Goal: Check status: Check status

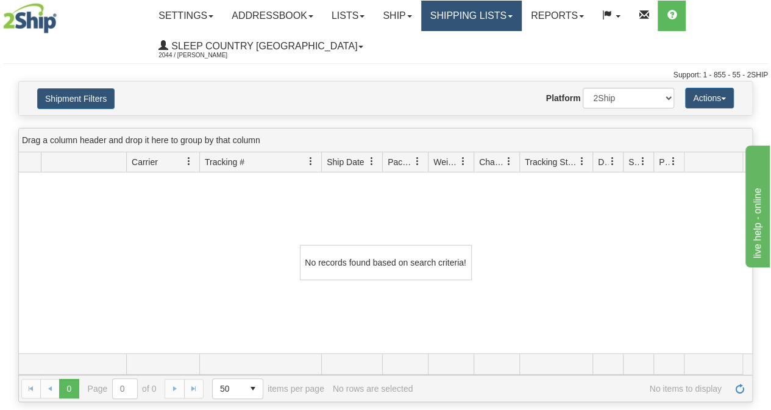
click at [485, 14] on link "Shipping lists" at bounding box center [471, 16] width 101 height 30
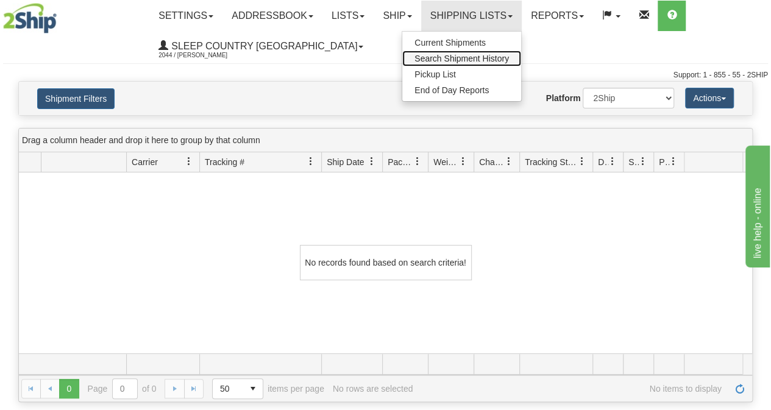
click at [467, 57] on span "Search Shipment History" at bounding box center [461, 59] width 94 height 10
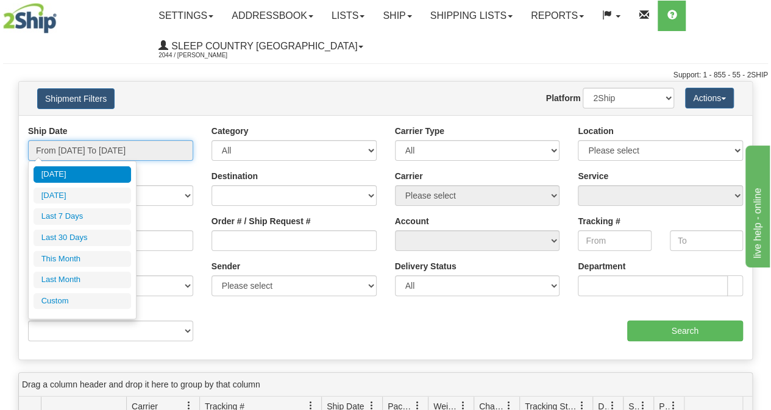
click at [132, 153] on input "From [DATE] To [DATE]" at bounding box center [110, 150] width 165 height 21
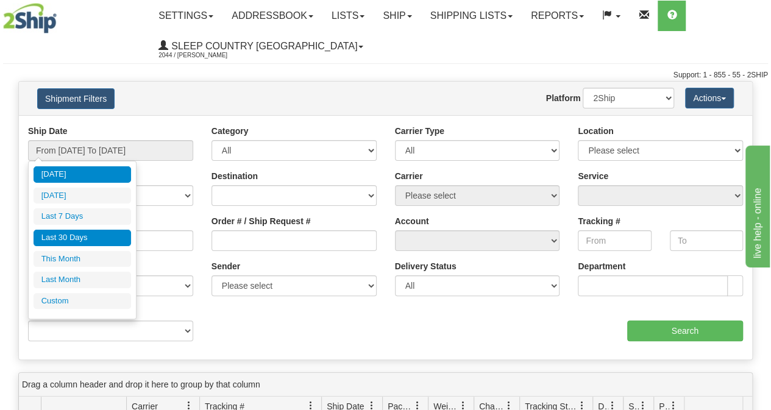
click at [88, 232] on li "Last 30 Days" at bounding box center [82, 238] width 97 height 16
type input "From [DATE] To [DATE]"
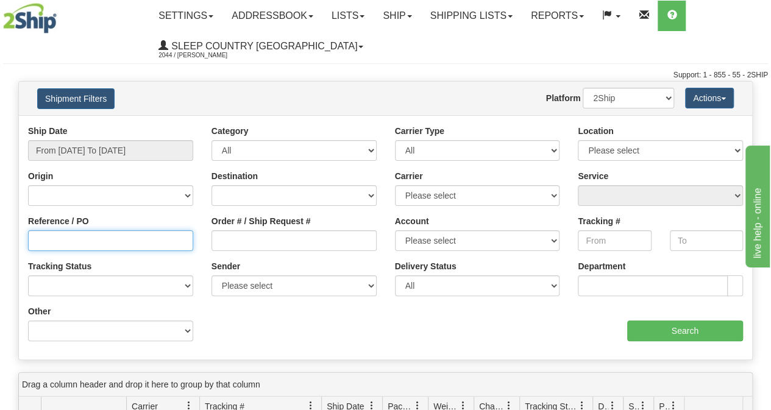
click at [71, 240] on input "Reference / PO" at bounding box center [110, 240] width 165 height 21
paste input "9000I082892"
type input "9000I082892"
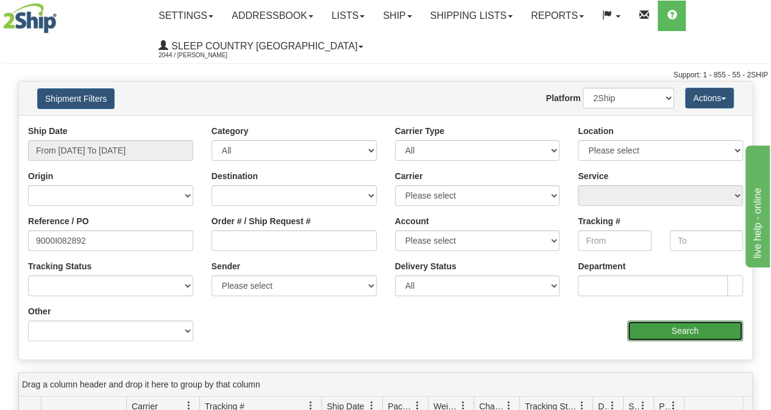
click at [663, 327] on input "Search" at bounding box center [685, 331] width 116 height 21
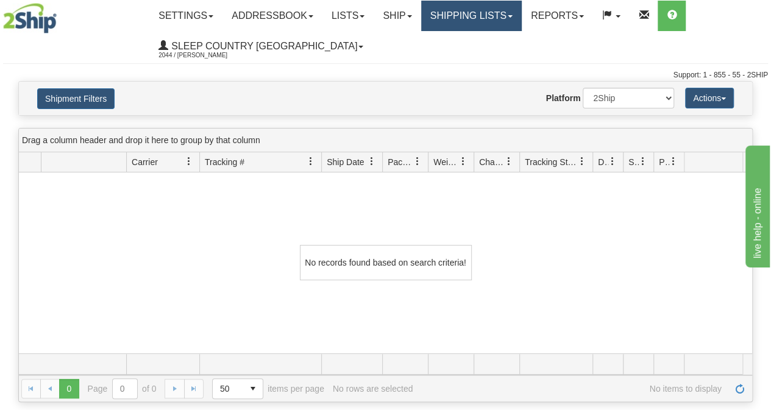
click at [484, 23] on link "Shipping lists" at bounding box center [471, 16] width 101 height 30
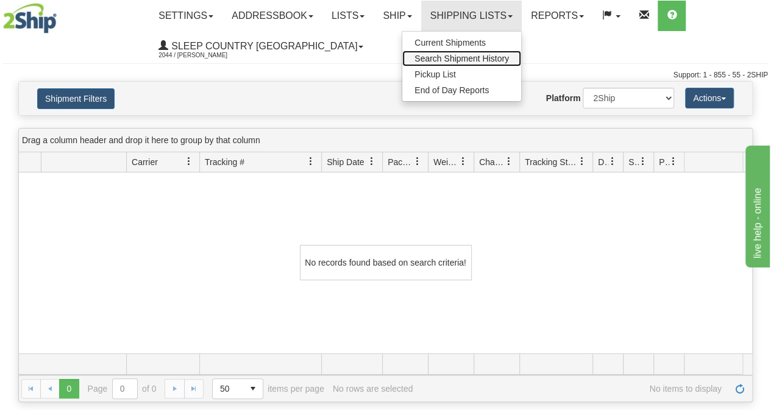
click at [473, 58] on span "Search Shipment History" at bounding box center [461, 59] width 94 height 10
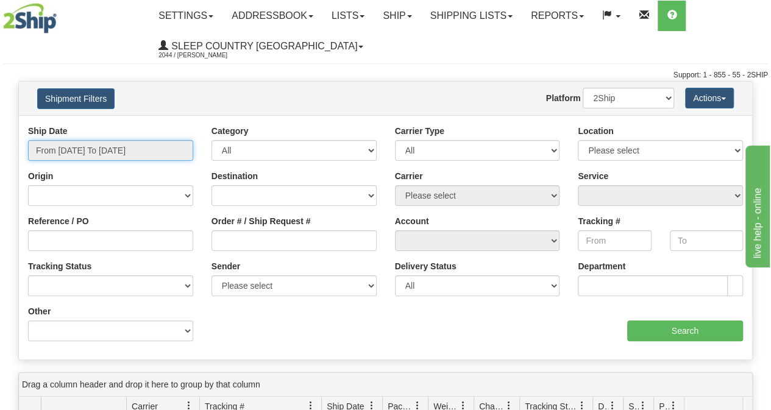
click at [104, 155] on input "From [DATE] To [DATE]" at bounding box center [110, 150] width 165 height 21
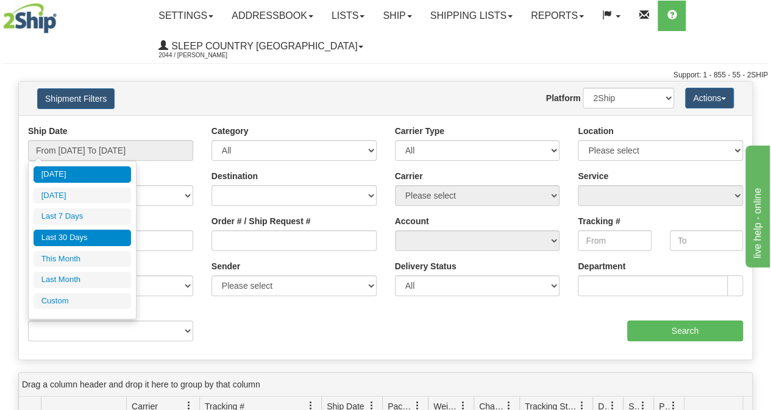
click at [84, 233] on li "Last 30 Days" at bounding box center [82, 238] width 97 height 16
type input "From [DATE] To [DATE]"
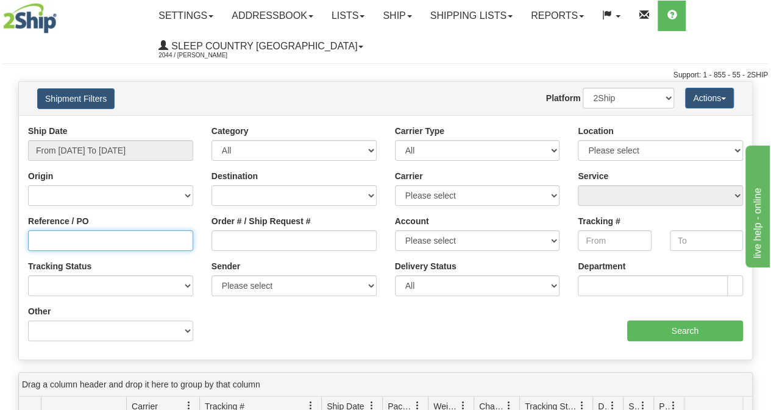
click at [52, 246] on input "Reference / PO" at bounding box center [110, 240] width 165 height 21
paste input "9000I069568"
type input "9000I069568"
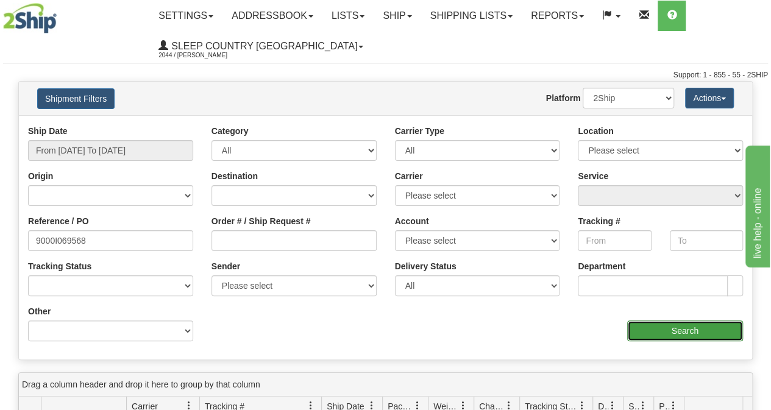
click at [660, 334] on input "Search" at bounding box center [685, 331] width 116 height 21
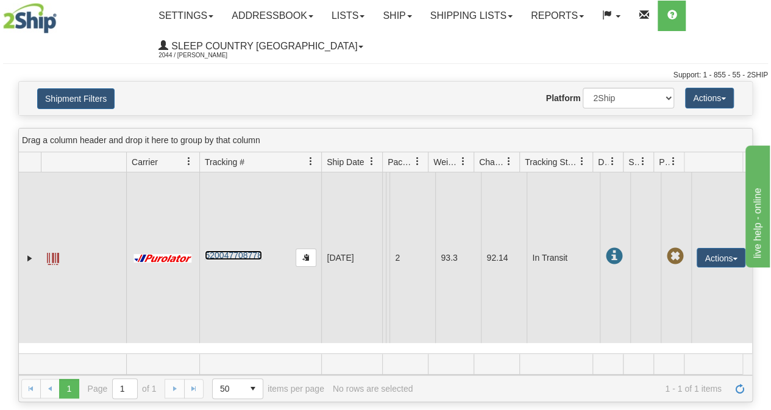
click at [243, 251] on link "520047708778" at bounding box center [233, 255] width 57 height 10
